Goal: Navigation & Orientation: Find specific page/section

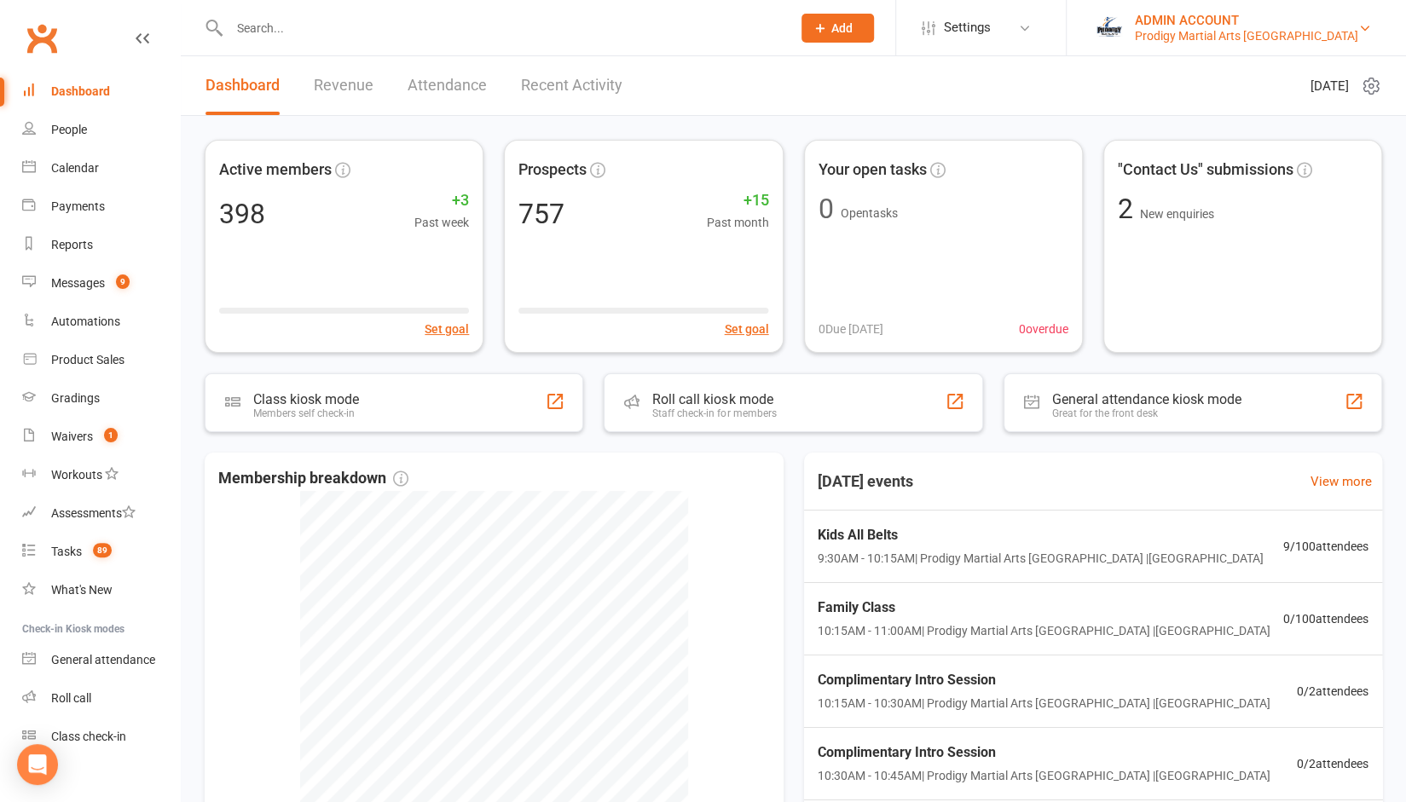
click at [1224, 18] on div "ADMIN ACCOUNT" at bounding box center [1246, 20] width 223 height 15
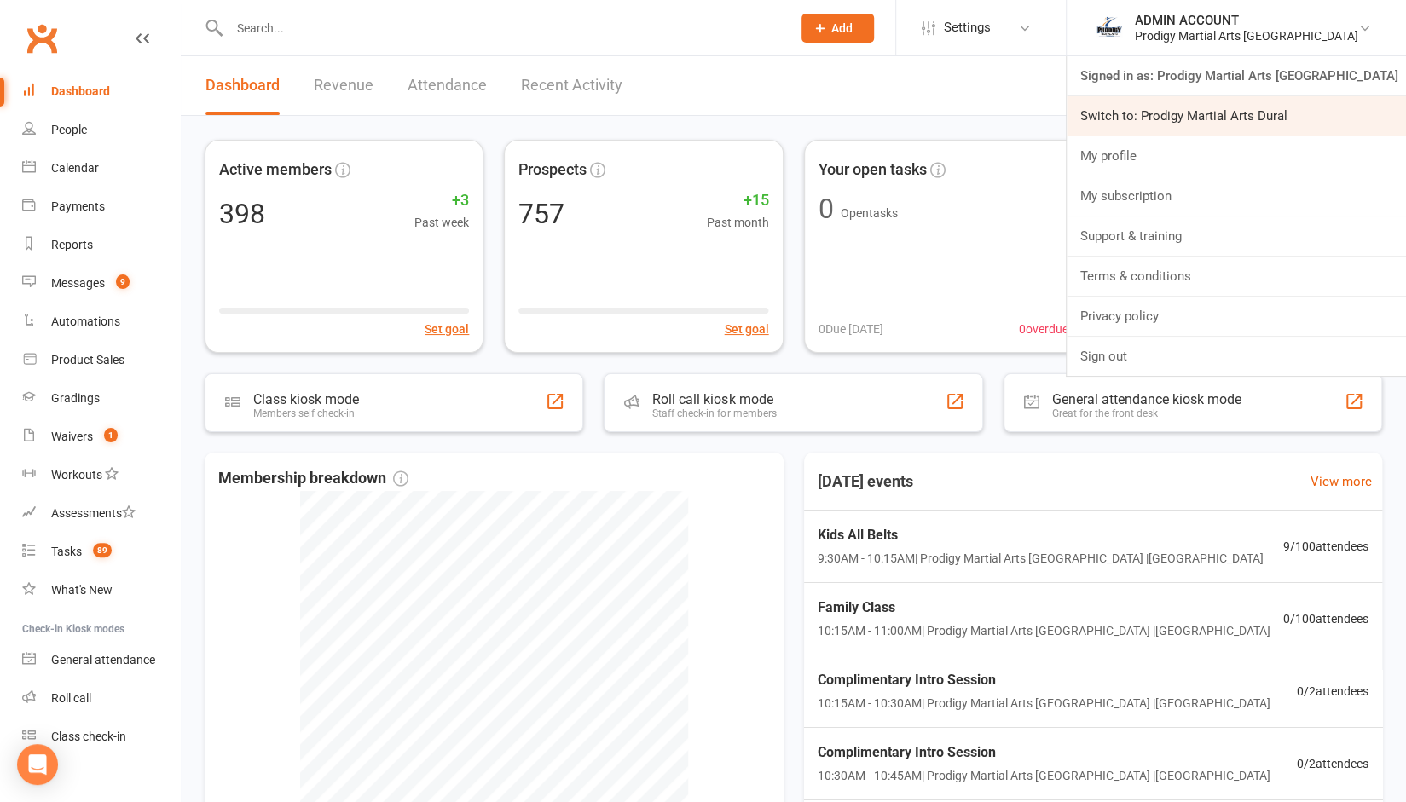
click at [1215, 110] on link "Switch to: Prodigy Martial Arts Dural" at bounding box center [1236, 115] width 339 height 39
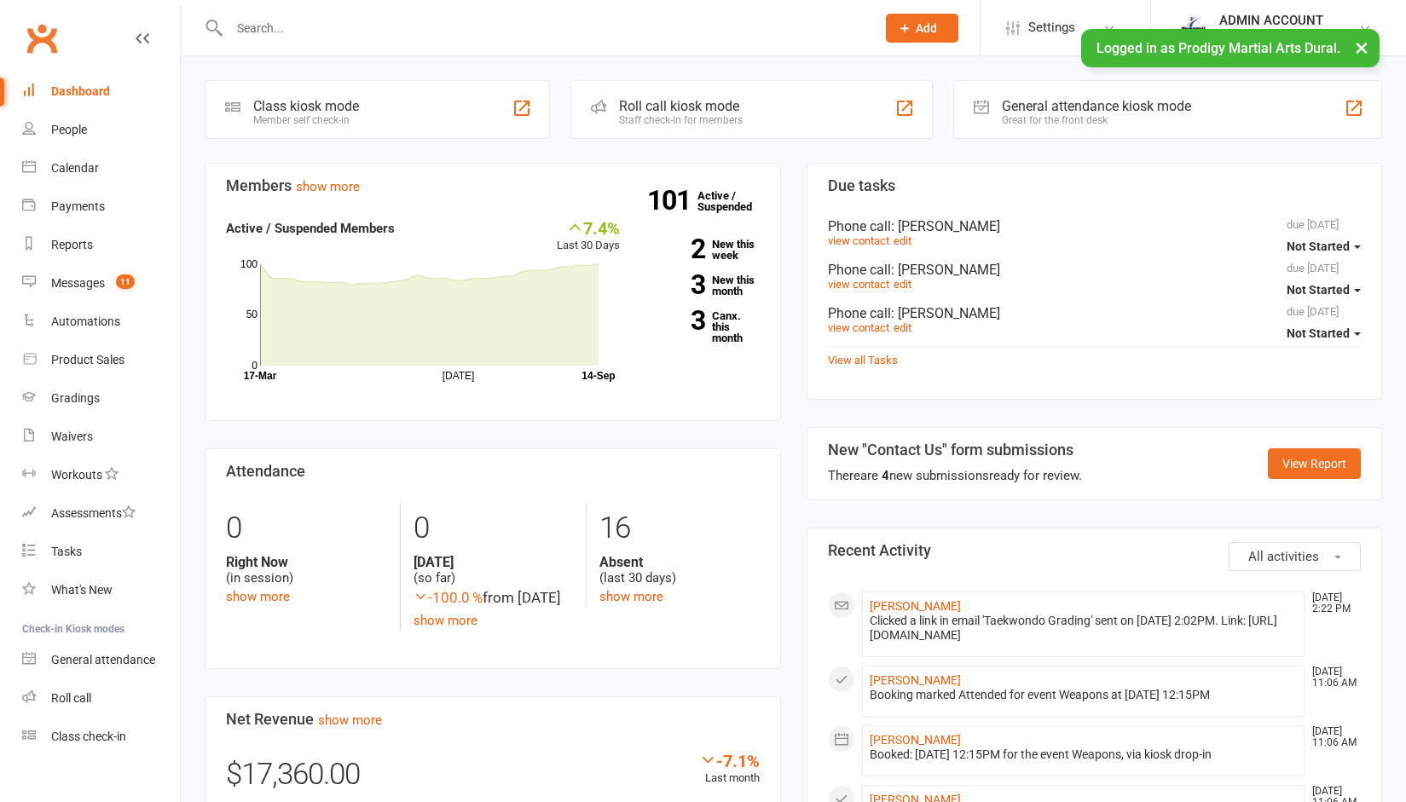
click at [293, 27] on input "text" at bounding box center [544, 28] width 640 height 24
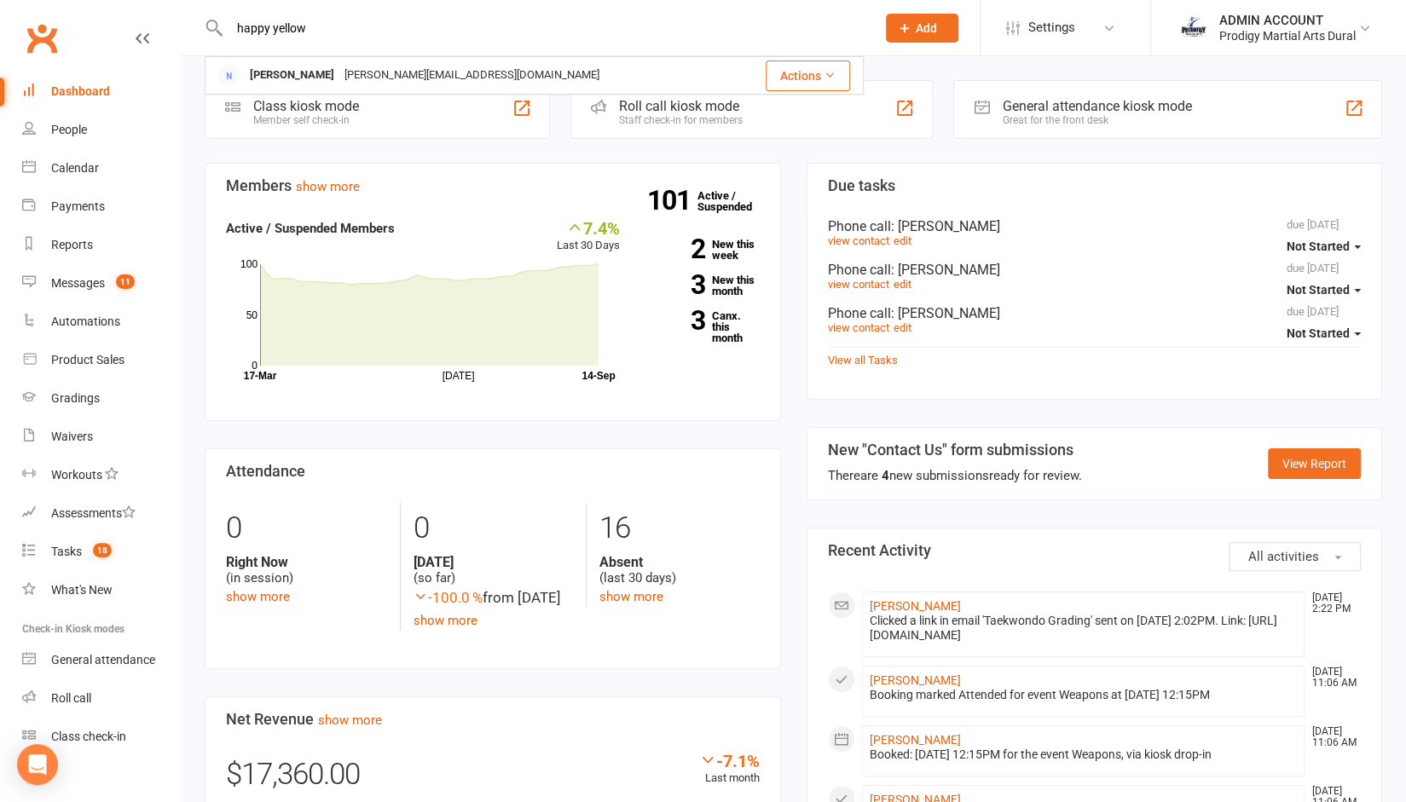
click at [274, 27] on input "happy yellow" at bounding box center [544, 28] width 640 height 24
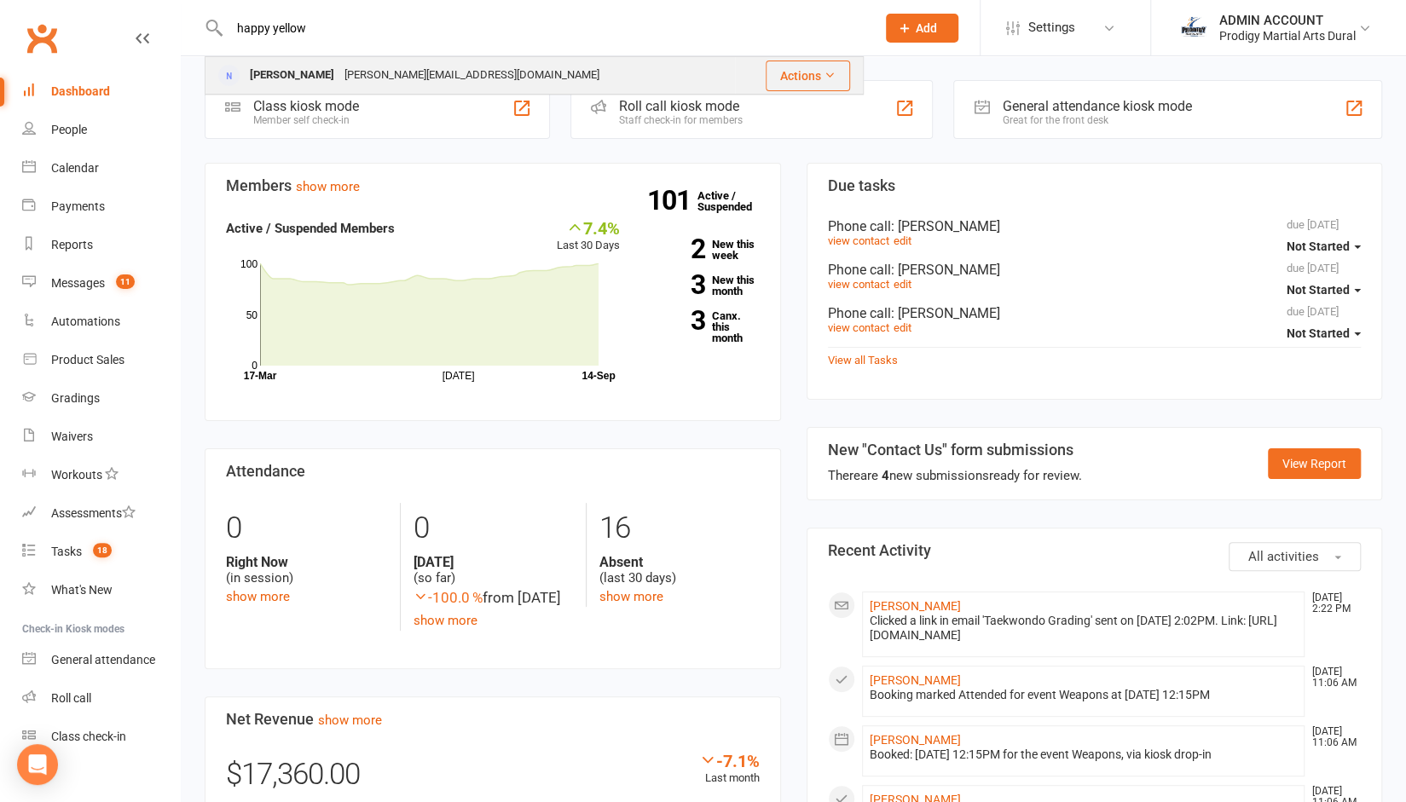
type input "happy yellow"
click at [339, 74] on div "yelanskyman@gmail.com" at bounding box center [471, 75] width 265 height 25
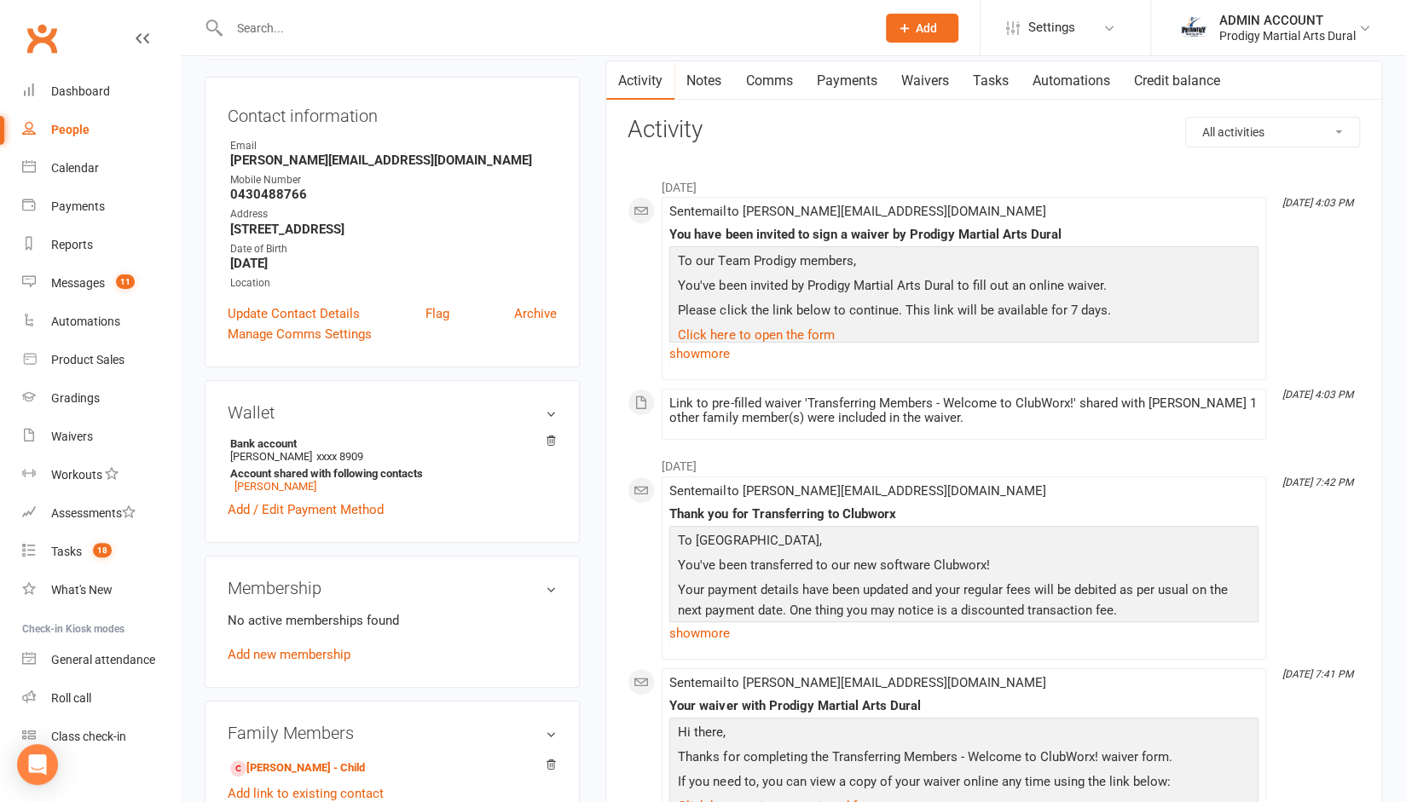
scroll to position [157, 0]
click at [246, 488] on link "Finn Ye" at bounding box center [275, 485] width 82 height 13
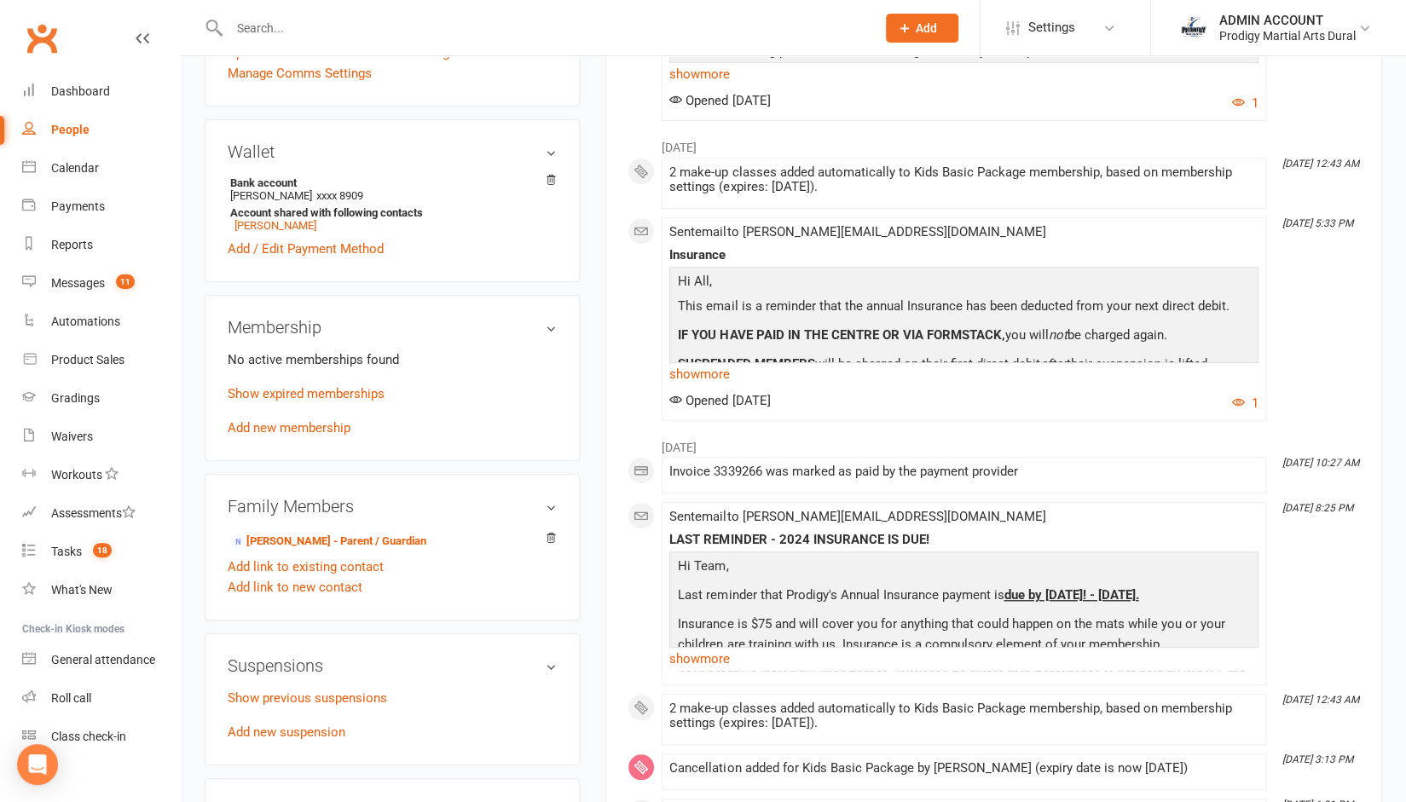
scroll to position [450, 0]
click at [248, 385] on p "Show expired memberships" at bounding box center [392, 395] width 329 height 20
click at [248, 397] on link "Show expired memberships" at bounding box center [306, 394] width 157 height 15
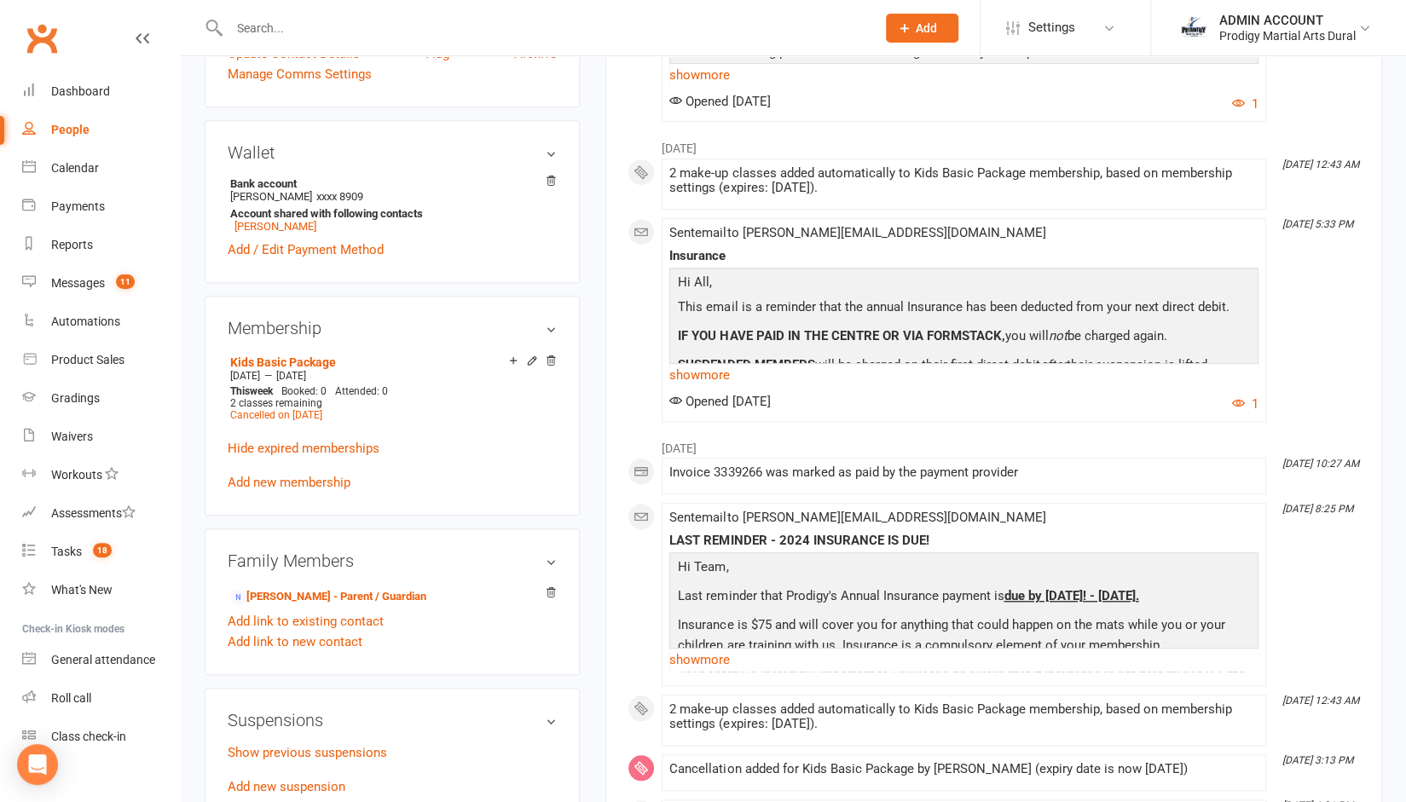
scroll to position [0, 0]
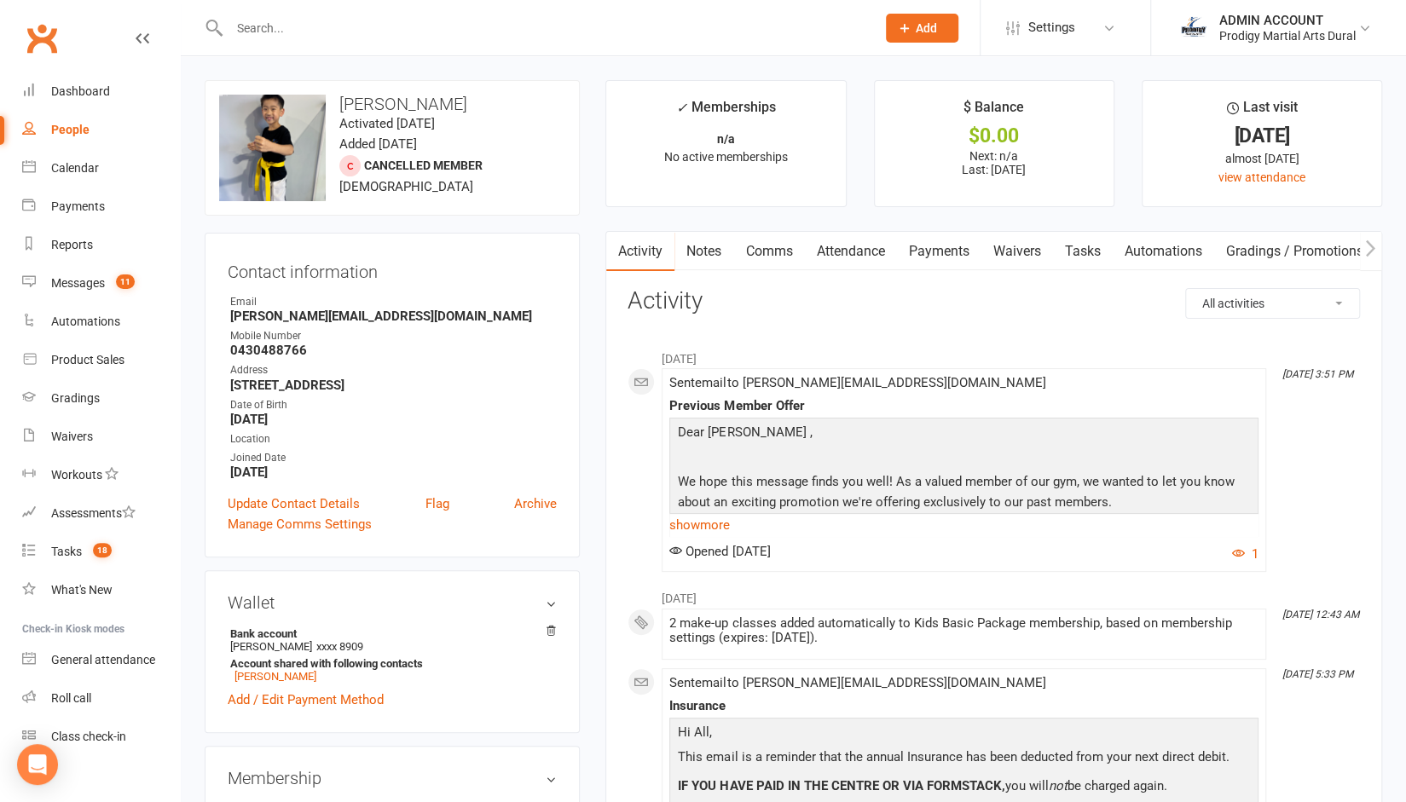
click at [255, 32] on input "text" at bounding box center [544, 28] width 640 height 24
click at [292, 20] on input "oz" at bounding box center [544, 28] width 640 height 24
type input "happyellow"
click at [298, 30] on input "happyellow" at bounding box center [544, 28] width 640 height 24
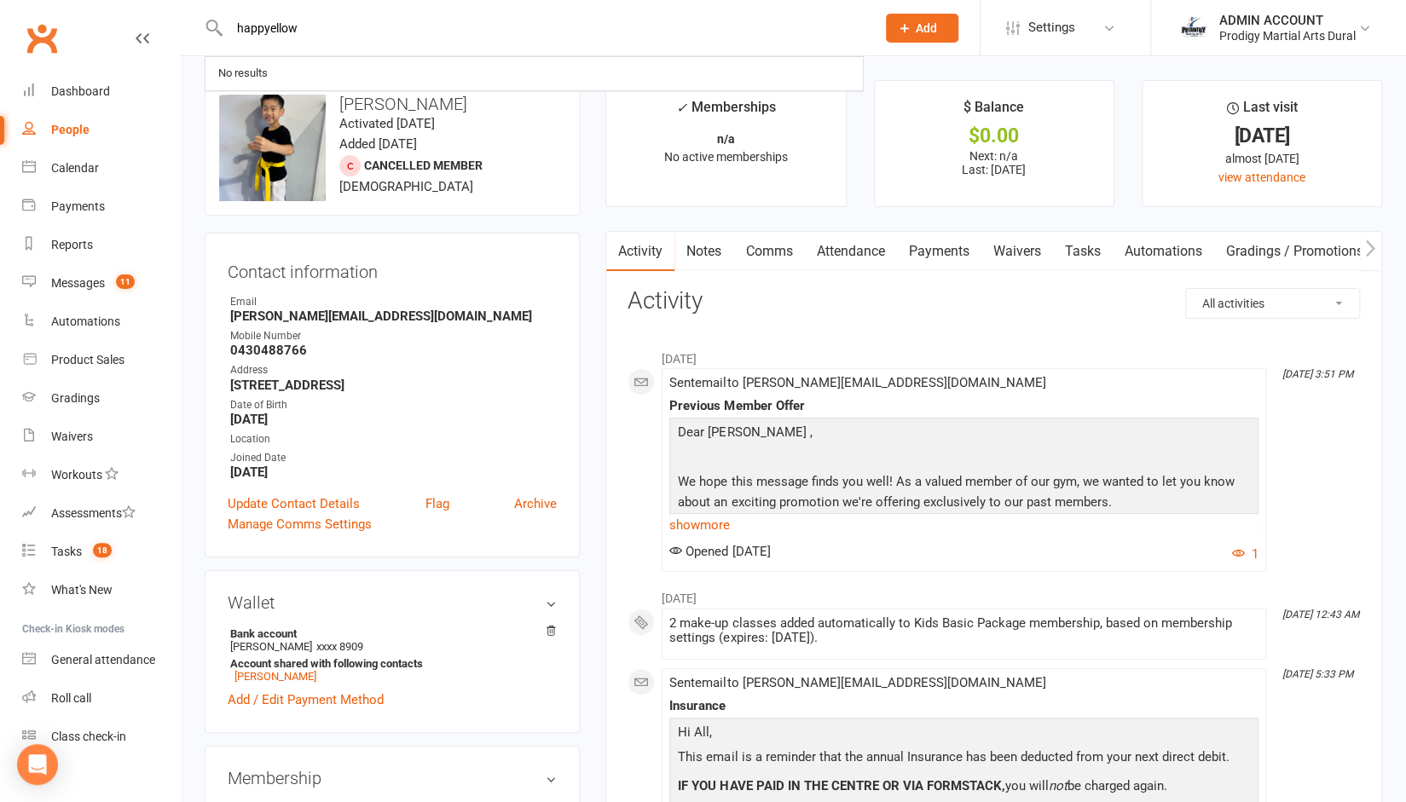
click at [298, 30] on input "happyellow" at bounding box center [544, 28] width 640 height 24
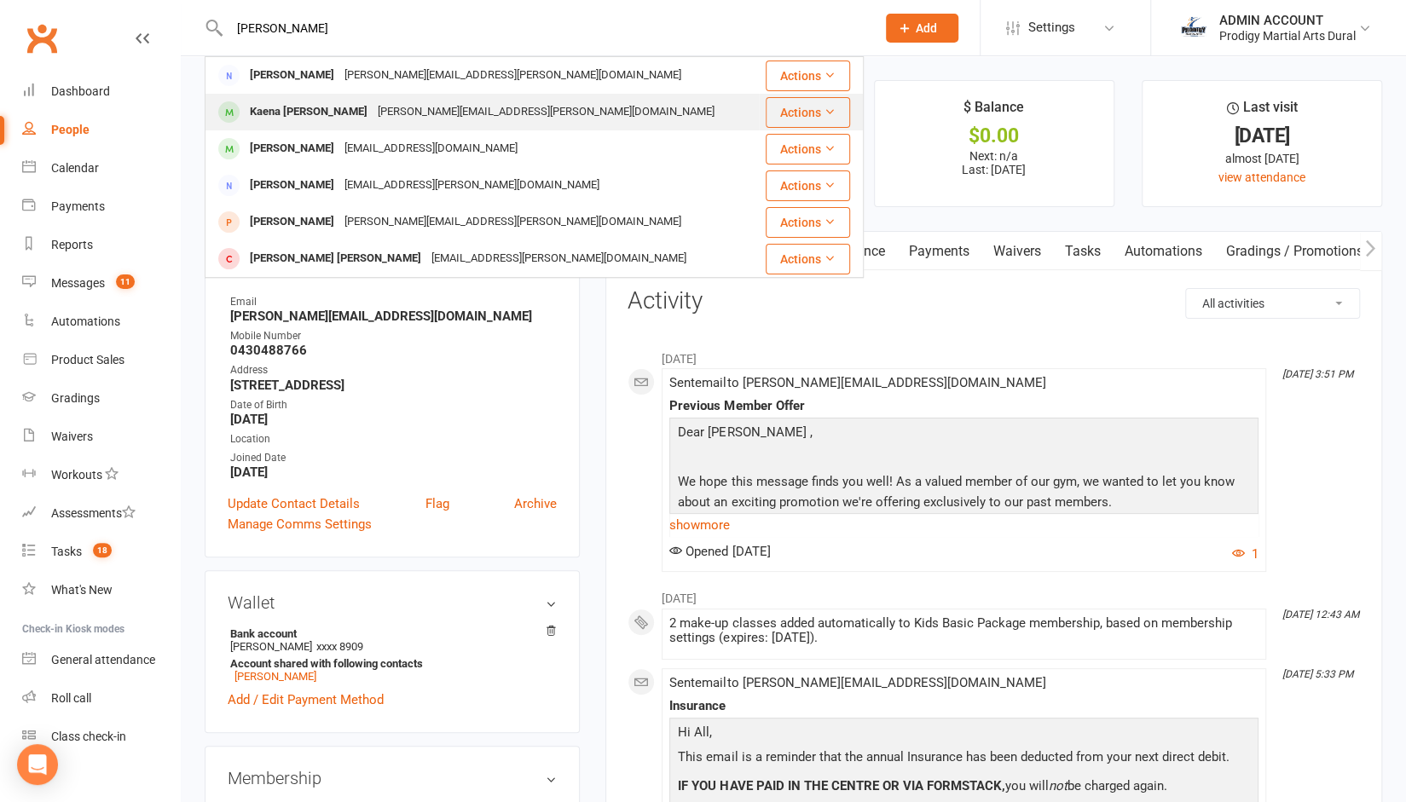
type input "brenda"
click at [303, 117] on div "Kaena Lui-Curac" at bounding box center [309, 112] width 128 height 25
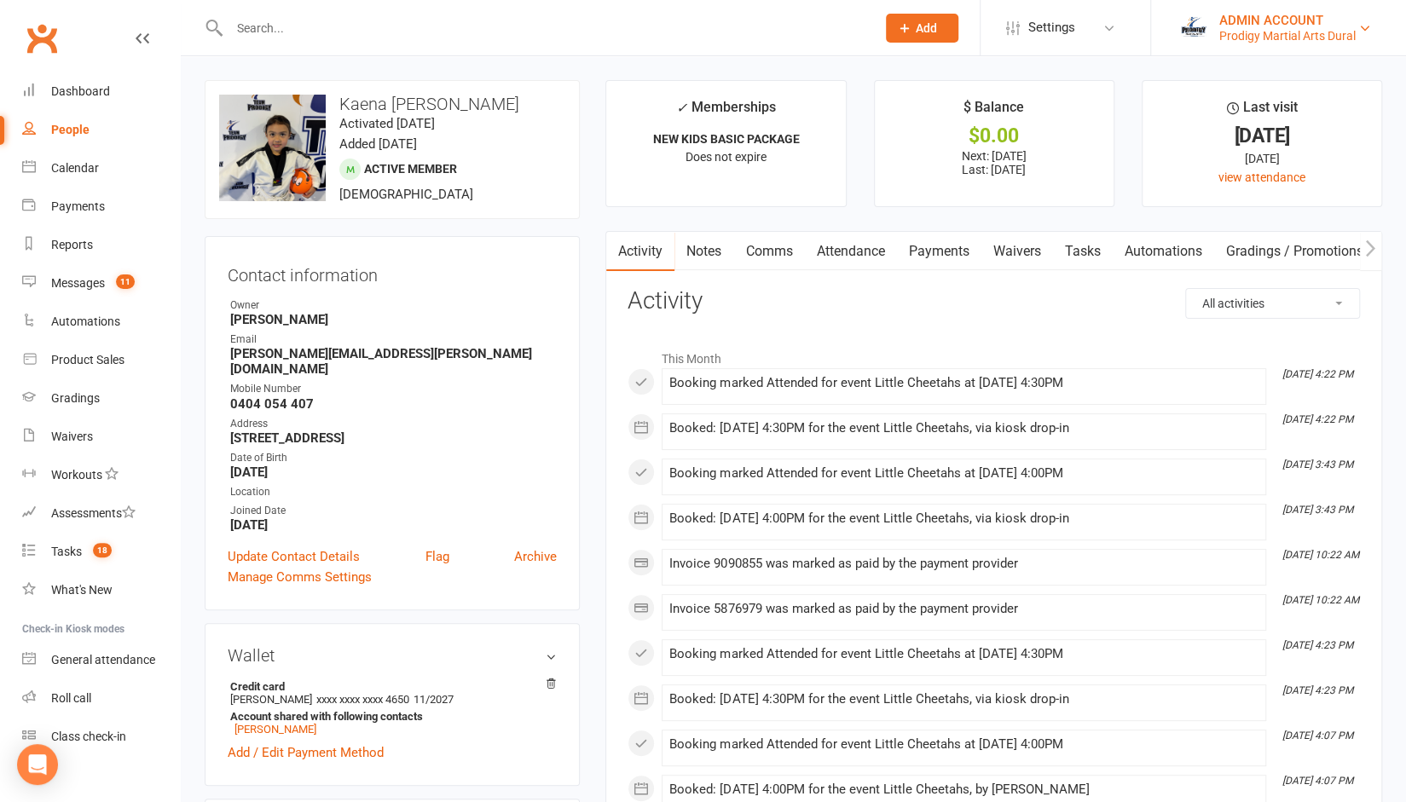
click at [1230, 44] on link "ADMIN ACCOUNT Prodigy Martial Arts Dural" at bounding box center [1279, 28] width 204 height 34
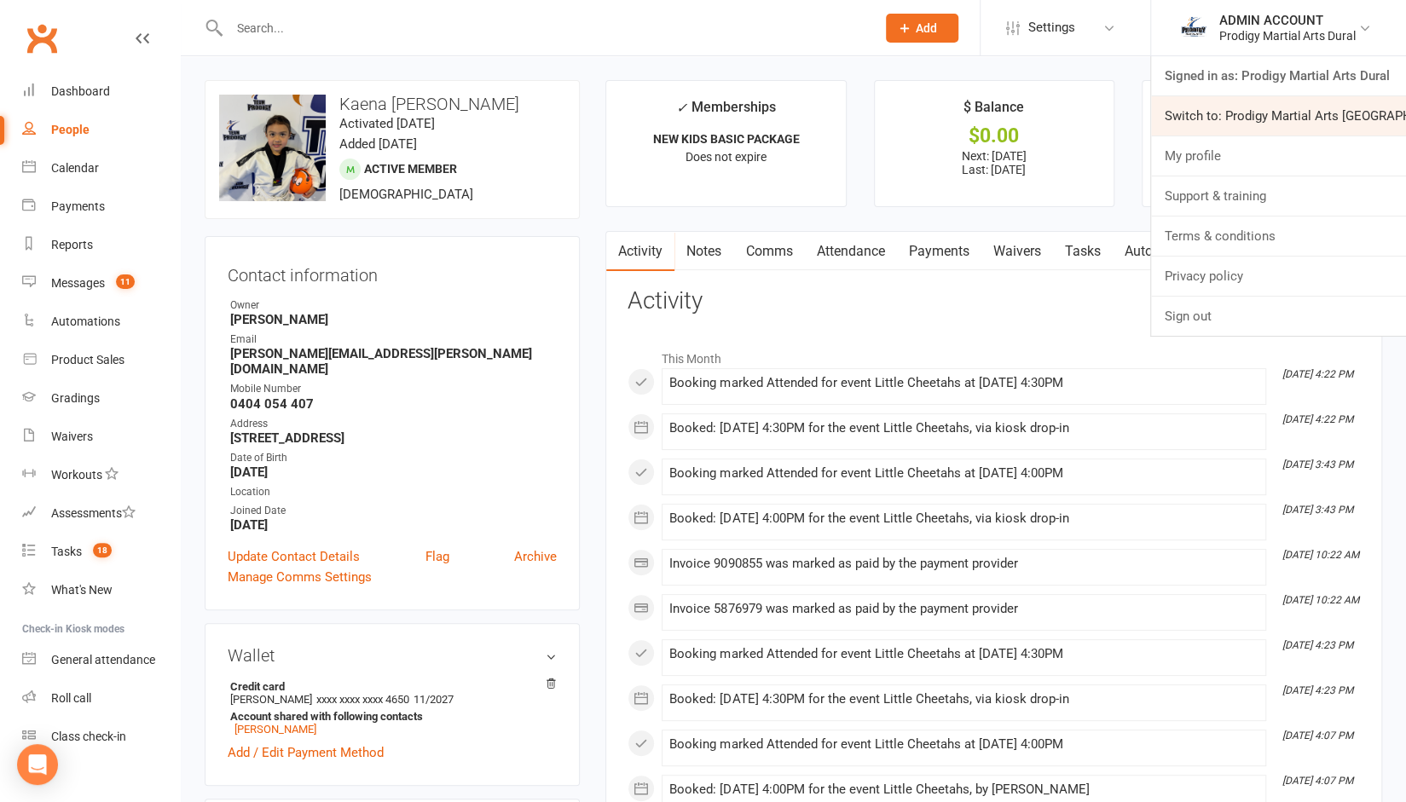
click at [1231, 117] on link "Switch to: Prodigy Martial Arts Seven Hills" at bounding box center [1278, 115] width 255 height 39
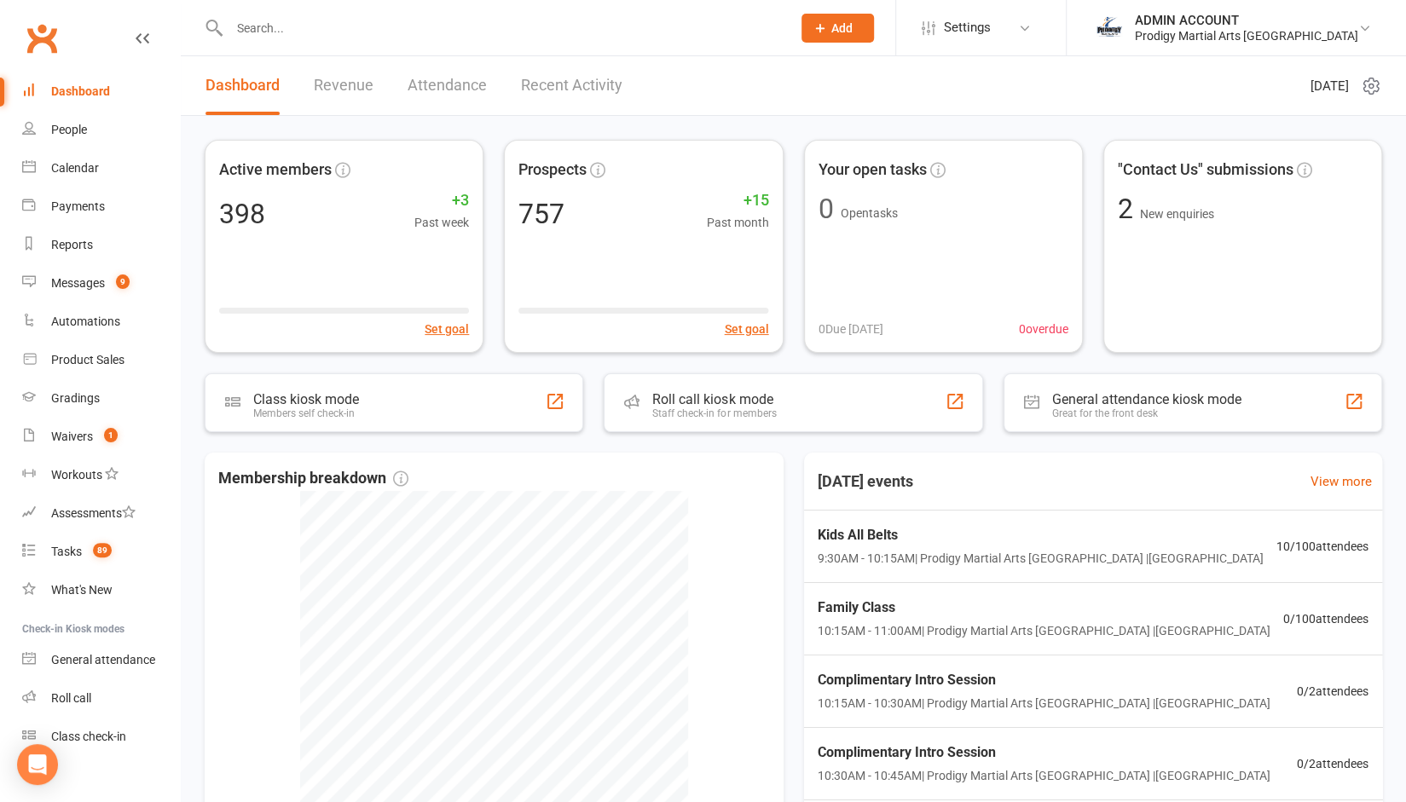
click at [72, 86] on div "Dashboard" at bounding box center [80, 91] width 59 height 14
